Goal: Transaction & Acquisition: Book appointment/travel/reservation

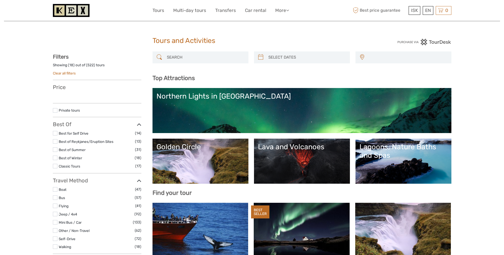
select select
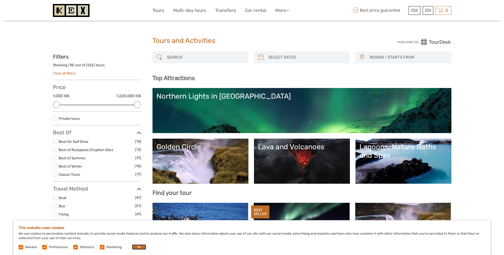
click at [143, 249] on button "OK" at bounding box center [139, 247] width 14 height 5
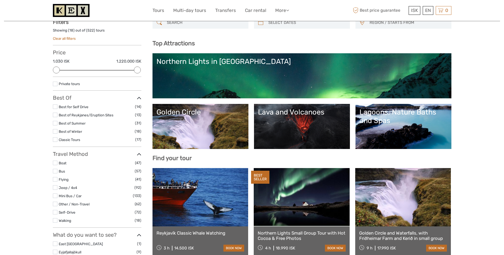
scroll to position [27, 0]
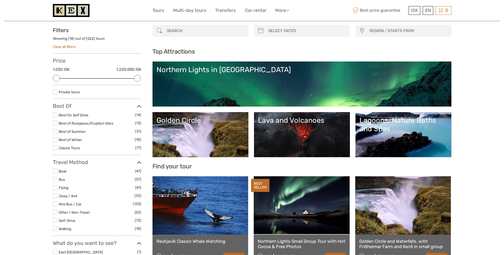
click at [299, 122] on div "Lava and Volcanoes" at bounding box center [302, 120] width 88 height 8
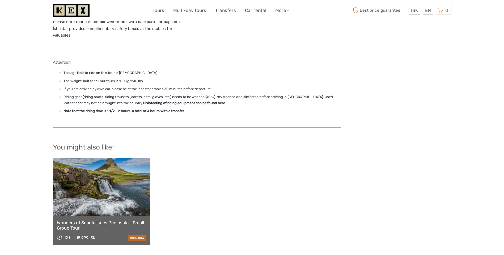
scroll to position [637, 0]
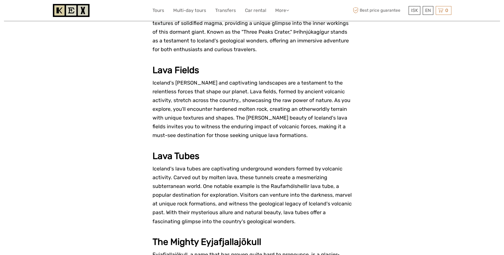
scroll to position [717, 0]
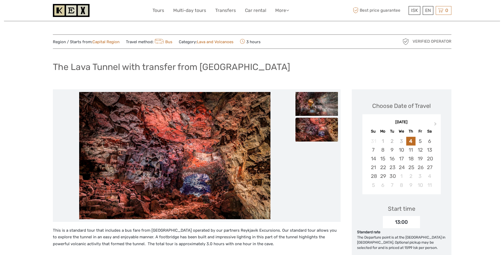
click at [308, 127] on img at bounding box center [316, 130] width 42 height 24
click at [317, 102] on img at bounding box center [316, 104] width 42 height 24
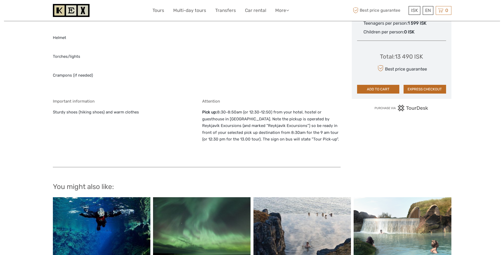
scroll to position [372, 0]
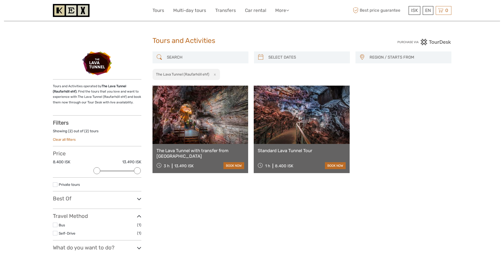
select select
